Goal: Subscribe to service/newsletter

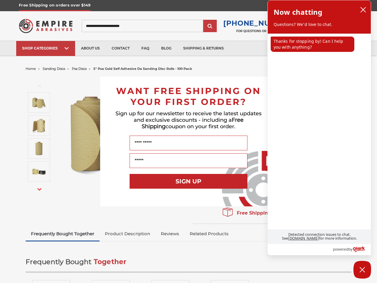
click at [188, 141] on input "Name" at bounding box center [189, 142] width 118 height 15
click at [188, 181] on button "SIGN UP" at bounding box center [189, 181] width 118 height 15
click at [363, 10] on icon "close chatbox" at bounding box center [363, 9] width 5 height 5
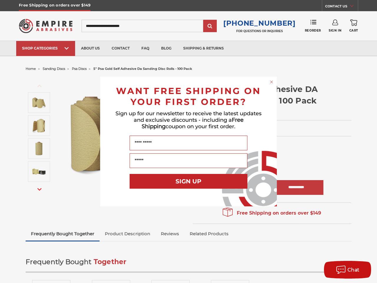
click at [312, 44] on div "Close dialog WANT FREE SHIPPING ON YOUR FIRST ORDER? Sign up for our newsletter…" at bounding box center [188, 141] width 377 height 283
click at [362, 269] on div "Chat" at bounding box center [348, 270] width 30 height 10
